Goal: Navigation & Orientation: Find specific page/section

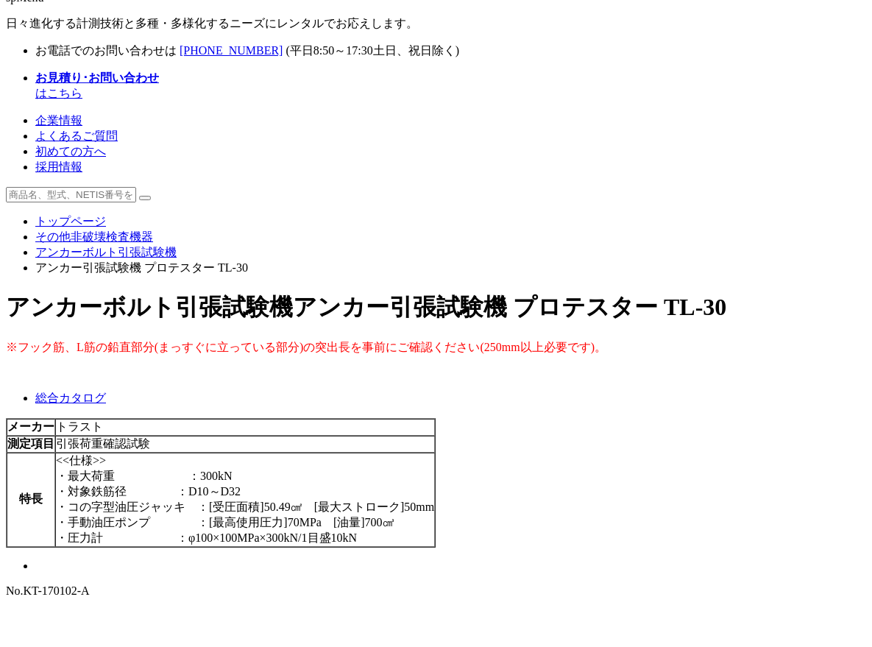
scroll to position [128, 0]
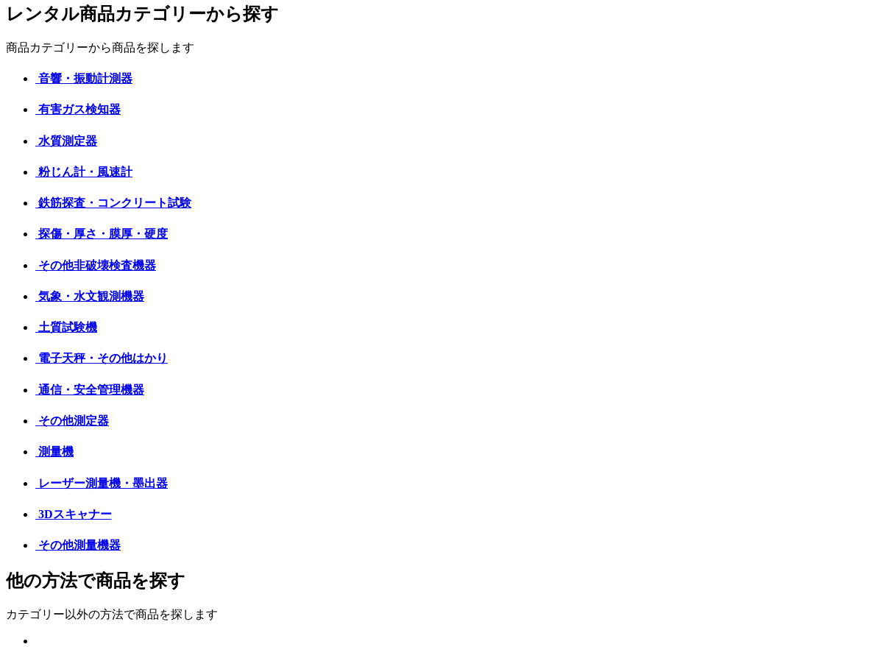
scroll to position [442, 0]
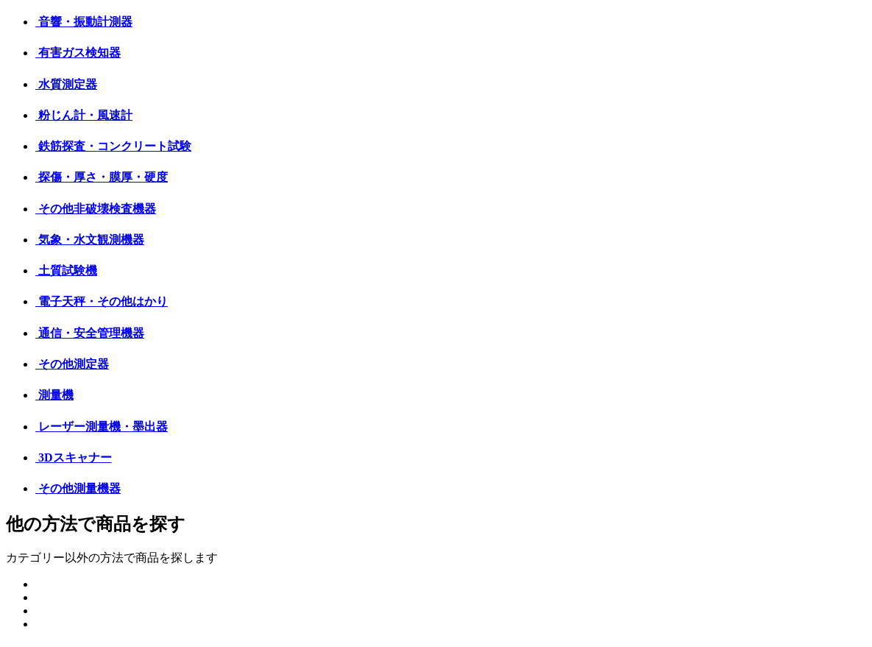
click at [35, 26] on img at bounding box center [35, 26] width 0 height 0
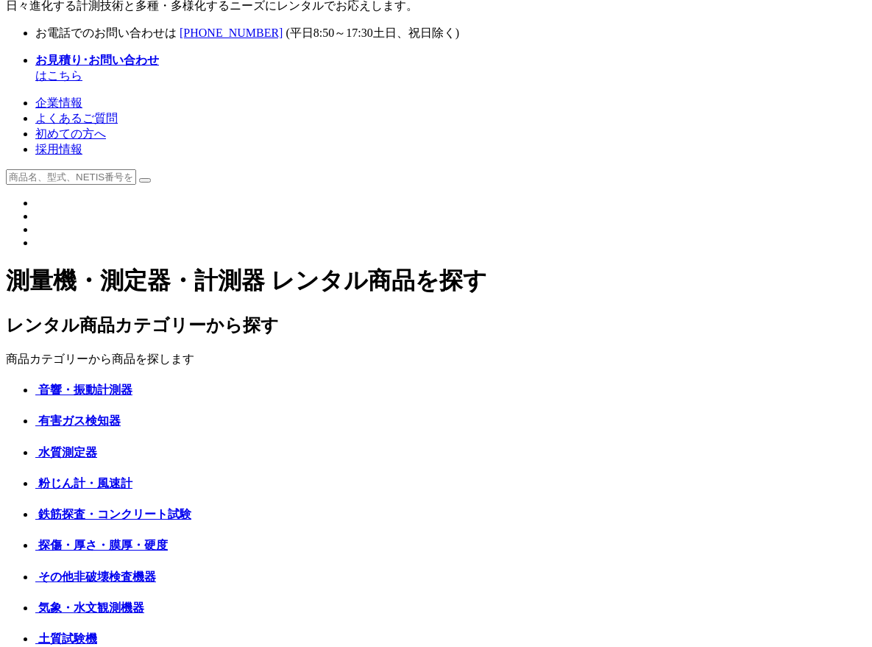
scroll to position [294, 0]
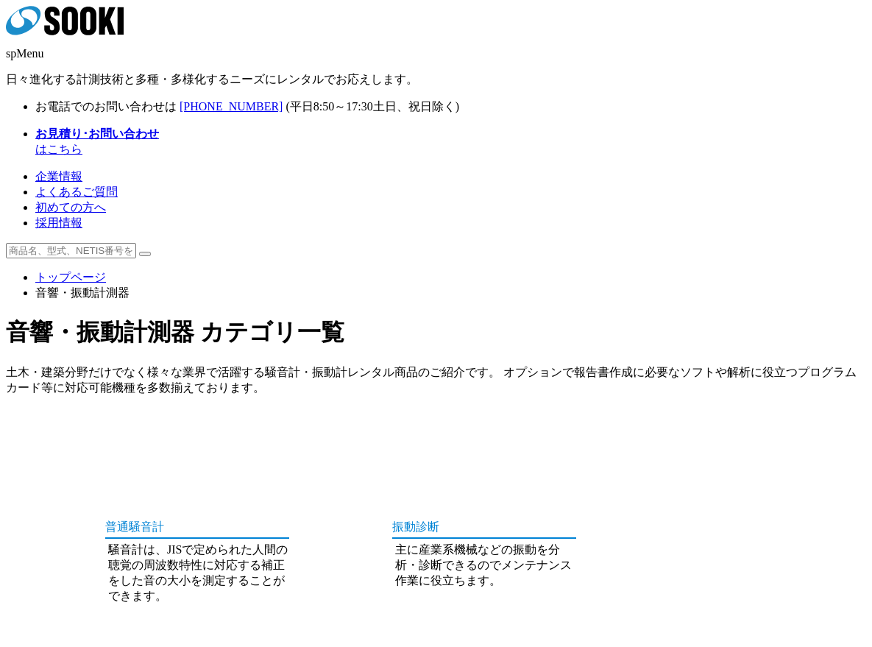
click at [100, 425] on img at bounding box center [146, 425] width 92 height 0
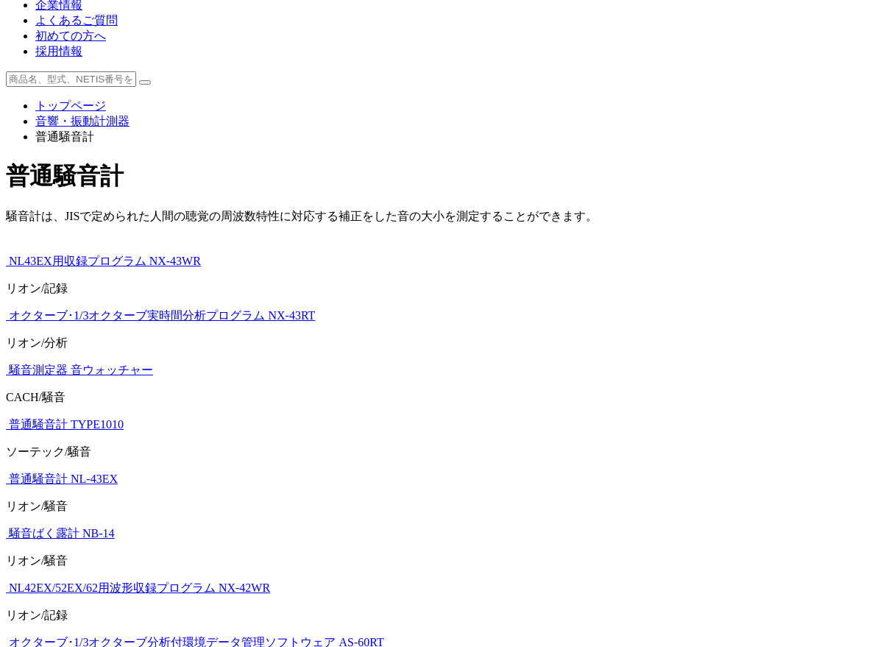
scroll to position [221, 0]
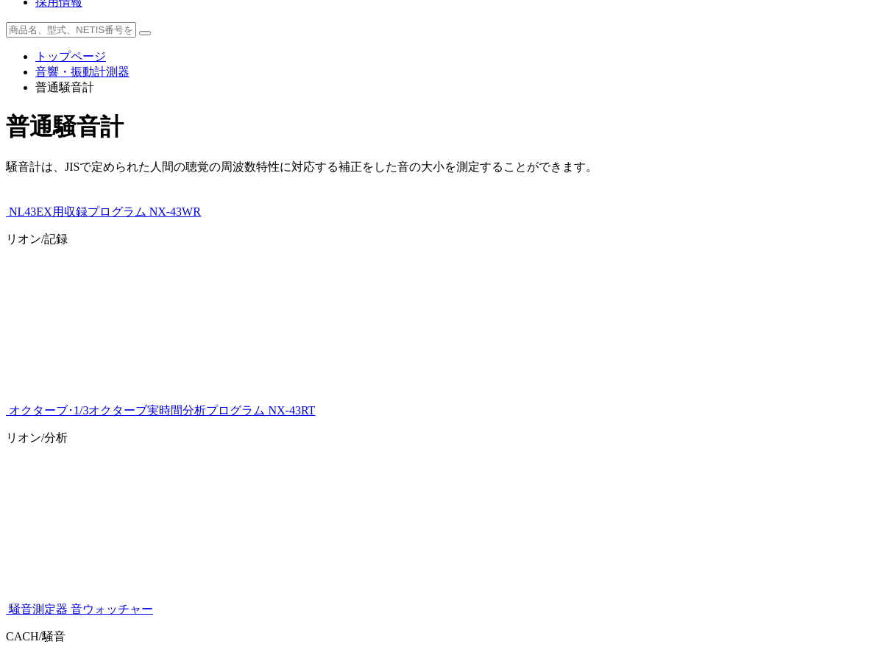
click at [6, 216] on img at bounding box center [6, 216] width 0 height 0
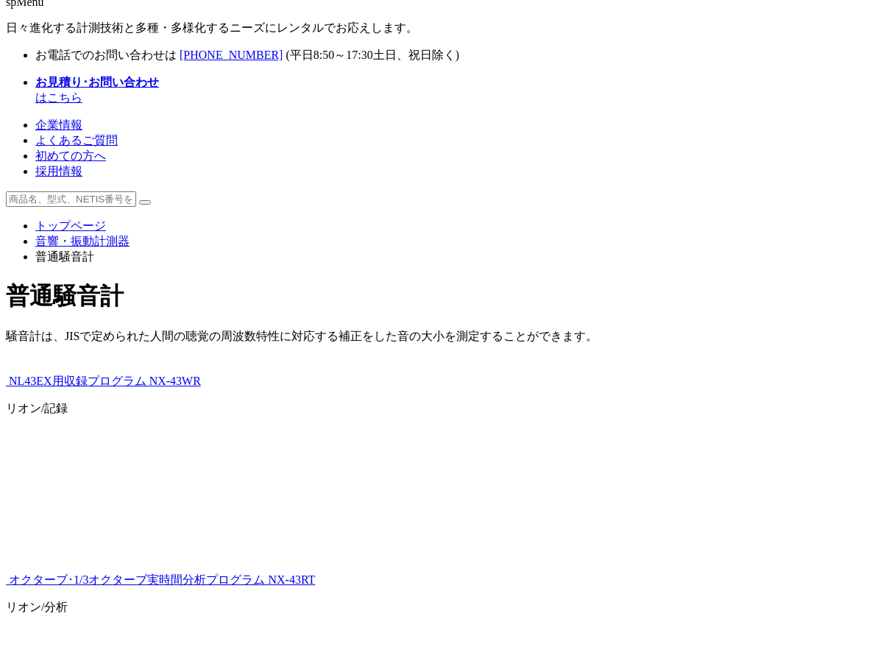
scroll to position [0, 0]
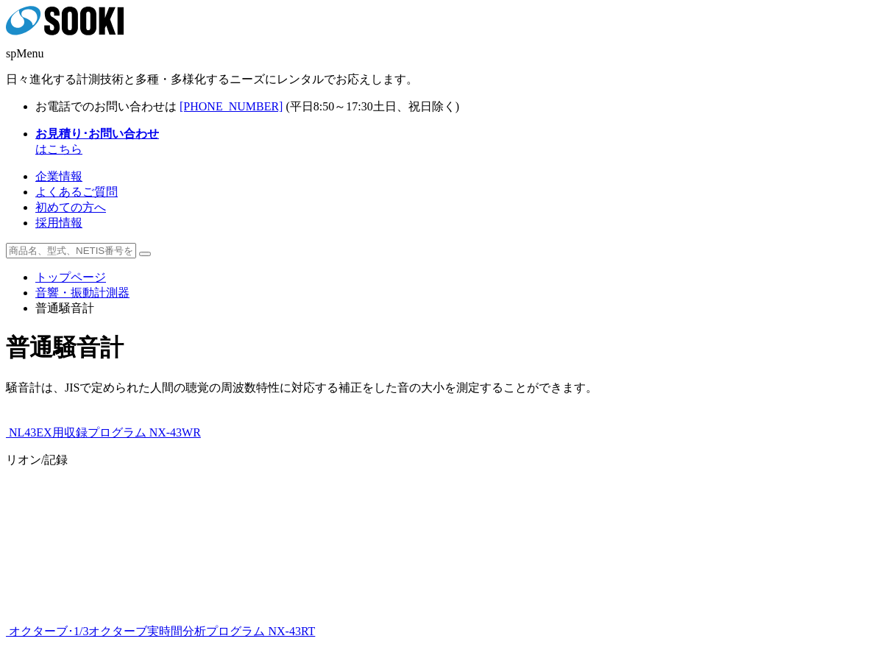
drag, startPoint x: 205, startPoint y: 238, endPoint x: 216, endPoint y: 240, distance: 11.9
